Goal: Information Seeking & Learning: Check status

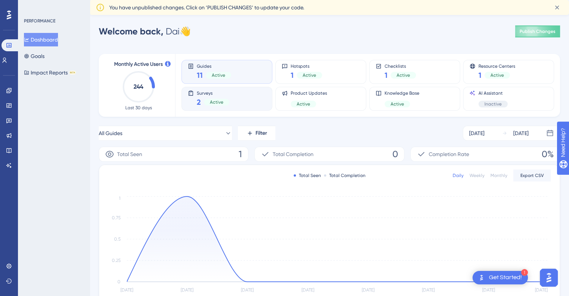
click at [254, 98] on div "Surveys 2 Active" at bounding box center [227, 98] width 78 height 17
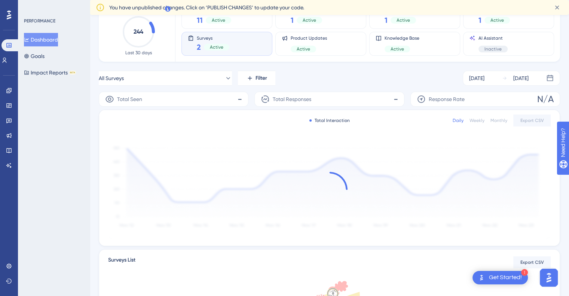
scroll to position [55, 0]
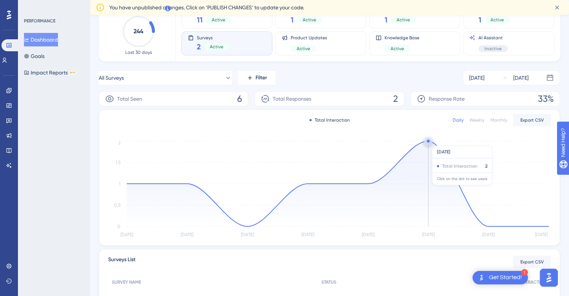
click at [428, 142] on circle at bounding box center [428, 141] width 3 height 3
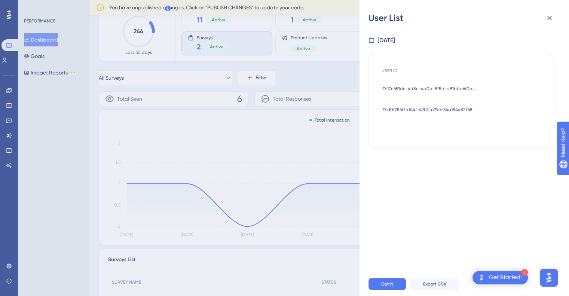
click at [455, 88] on span "ID 17c651dc-4d8c-4d0a-8f5d-a81bba6f0c25" at bounding box center [429, 89] width 94 height 6
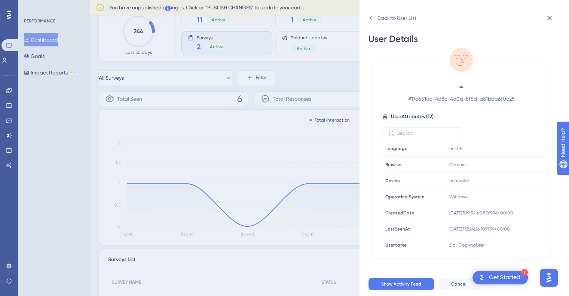
scroll to position [0, 0]
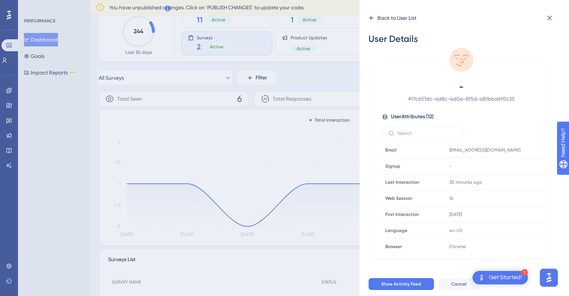
click at [372, 21] on div "Back to User List" at bounding box center [393, 18] width 48 height 12
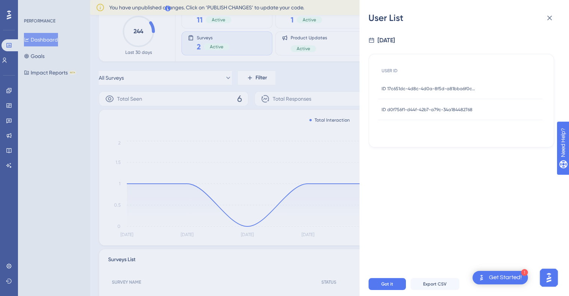
click at [423, 107] on span "ID d0f756f1-d44f-42b7-a79c-34a184482768" at bounding box center [427, 110] width 91 height 6
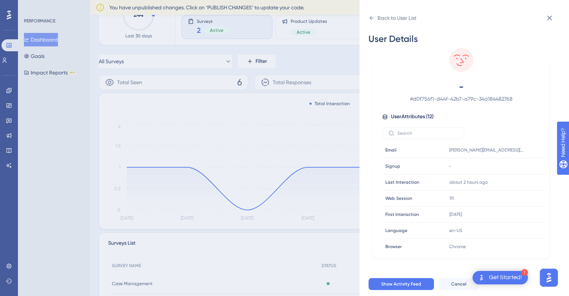
scroll to position [73, 0]
click at [436, 140] on div "- # d0f756f1-d44f-42b7-a79c-34a184482768 User Attributes ( 12 ) Email Email [PE…" at bounding box center [461, 166] width 171 height 171
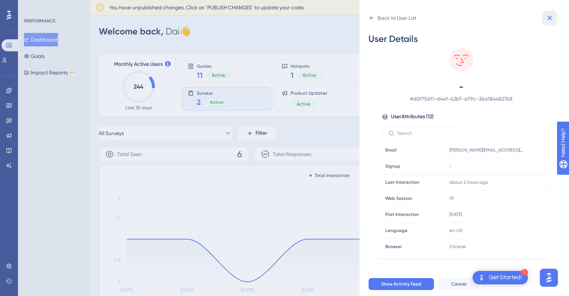
click at [552, 16] on icon at bounding box center [549, 17] width 9 height 9
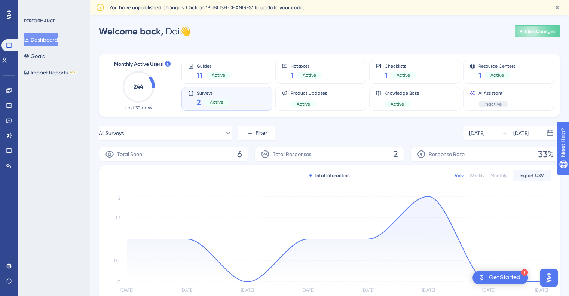
click at [428, 196] on icon "[DATE] Sep [DATE] Sep [DATE] Sep [DATE] Sep 24 0 0.5 1 1.5 2" at bounding box center [329, 245] width 443 height 100
click at [429, 197] on circle at bounding box center [428, 196] width 3 height 3
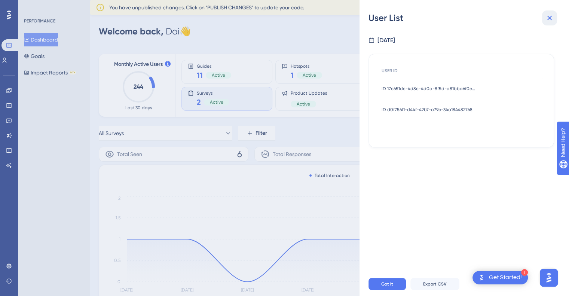
click at [549, 22] on icon at bounding box center [549, 17] width 9 height 9
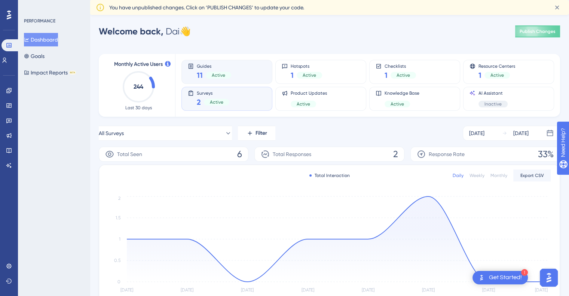
click at [262, 75] on div "Guides 11 Active" at bounding box center [227, 71] width 78 height 17
